Goal: Find specific page/section: Find specific page/section

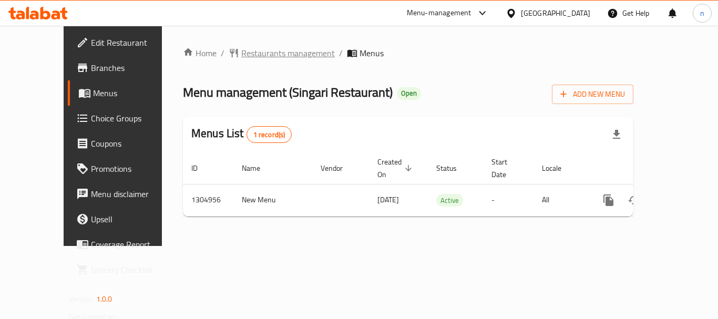
click at [251, 56] on span "Restaurants management" at bounding box center [288, 53] width 94 height 13
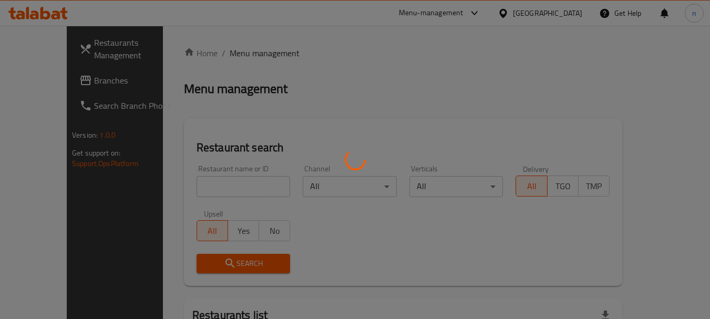
click at [198, 180] on div at bounding box center [355, 159] width 710 height 319
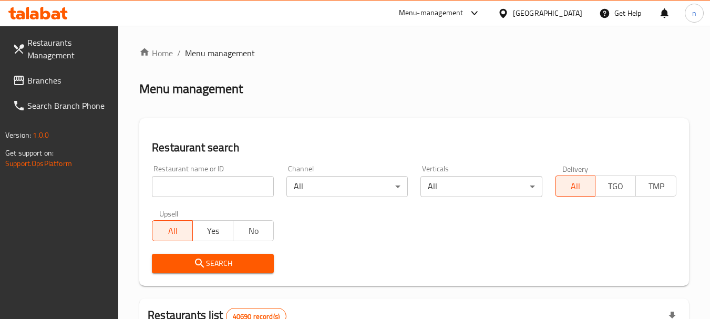
click at [194, 189] on input "search" at bounding box center [212, 186] width 121 height 21
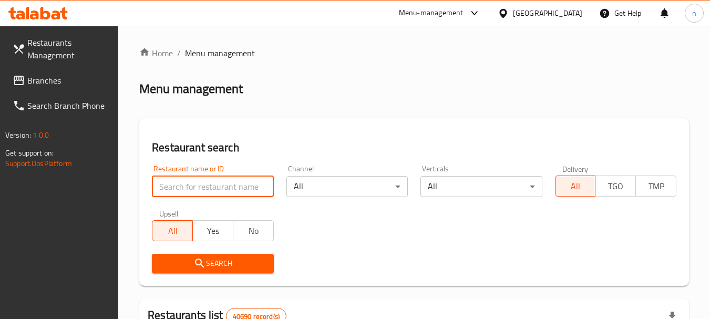
click at [194, 189] on input "search" at bounding box center [212, 186] width 121 height 21
paste input "703461"
type input "703461"
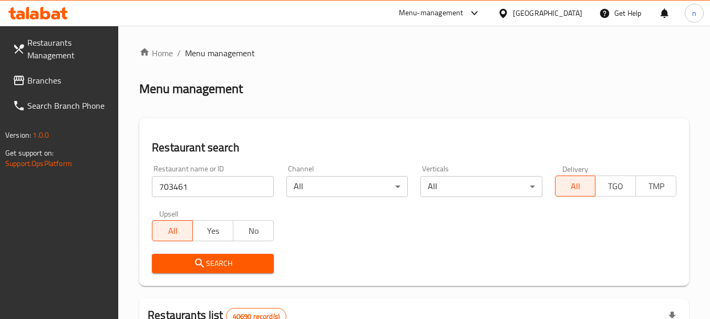
click at [199, 266] on icon "submit" at bounding box center [200, 263] width 13 height 13
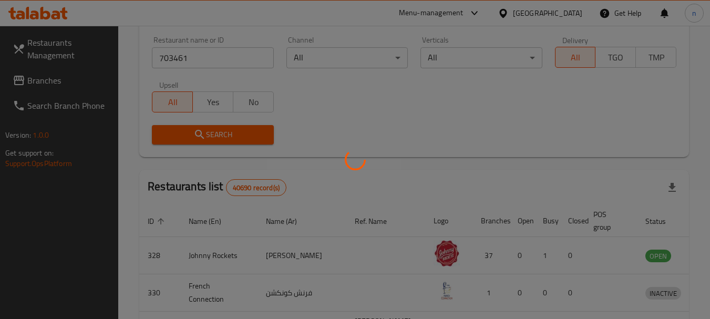
scroll to position [150, 0]
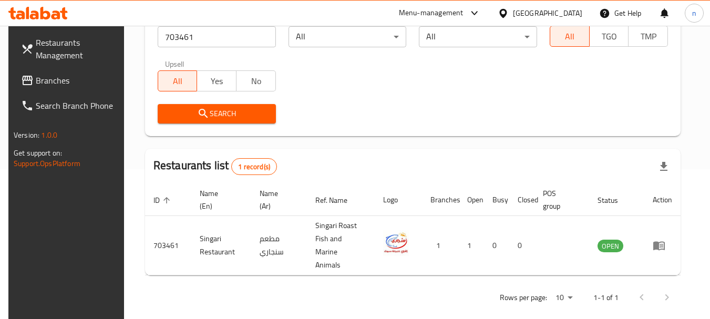
click at [505, 11] on icon at bounding box center [503, 13] width 11 height 11
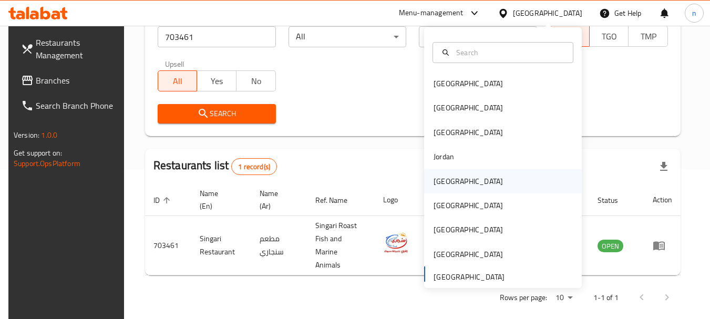
click at [436, 178] on div "Kuwait" at bounding box center [468, 182] width 69 height 12
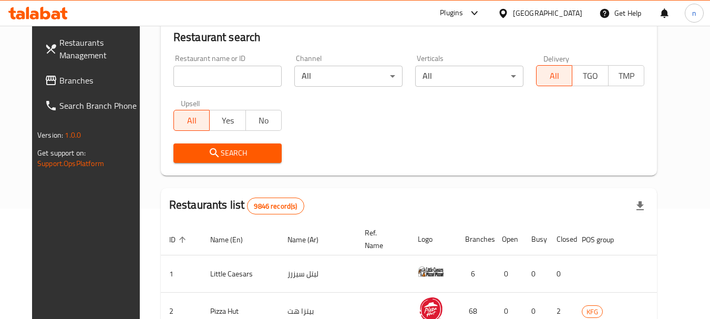
scroll to position [150, 0]
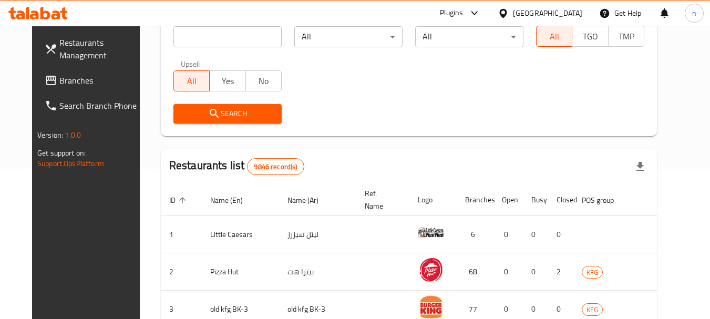
drag, startPoint x: 75, startPoint y: 80, endPoint x: 80, endPoint y: 75, distance: 7.4
click at [75, 80] on span "Branches" at bounding box center [100, 80] width 83 height 13
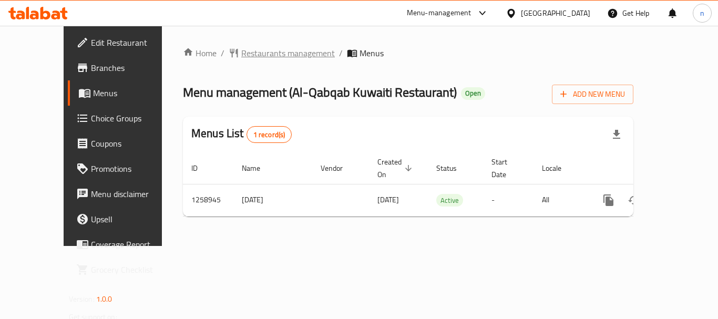
click at [242, 55] on span "Restaurants management" at bounding box center [288, 53] width 94 height 13
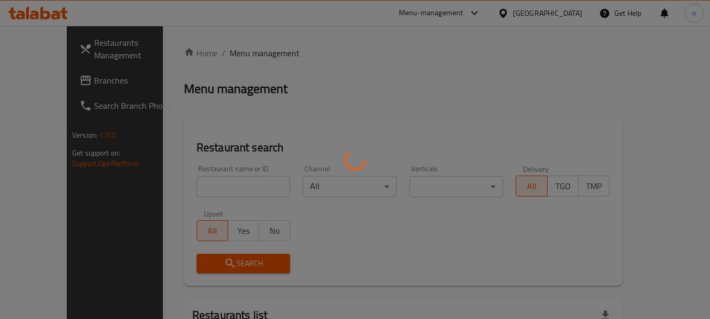
click at [177, 194] on div at bounding box center [355, 159] width 710 height 319
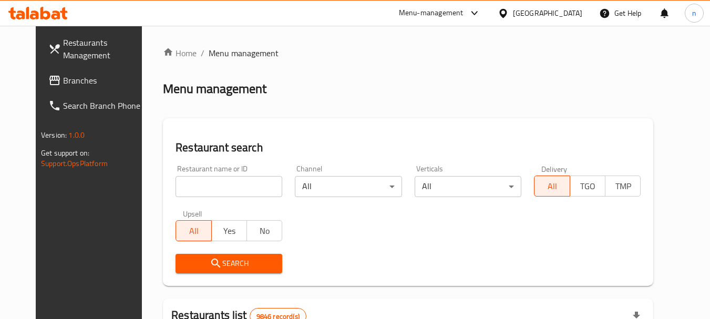
click at [184, 190] on div at bounding box center [355, 159] width 710 height 319
click at [185, 190] on input "search" at bounding box center [229, 186] width 107 height 21
paste input "684261"
type input "684261"
click at [218, 269] on span "Search" at bounding box center [229, 263] width 90 height 13
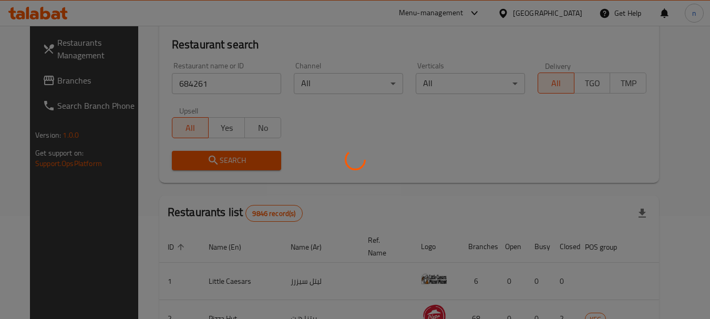
scroll to position [176, 0]
